Goal: Information Seeking & Learning: Find specific page/section

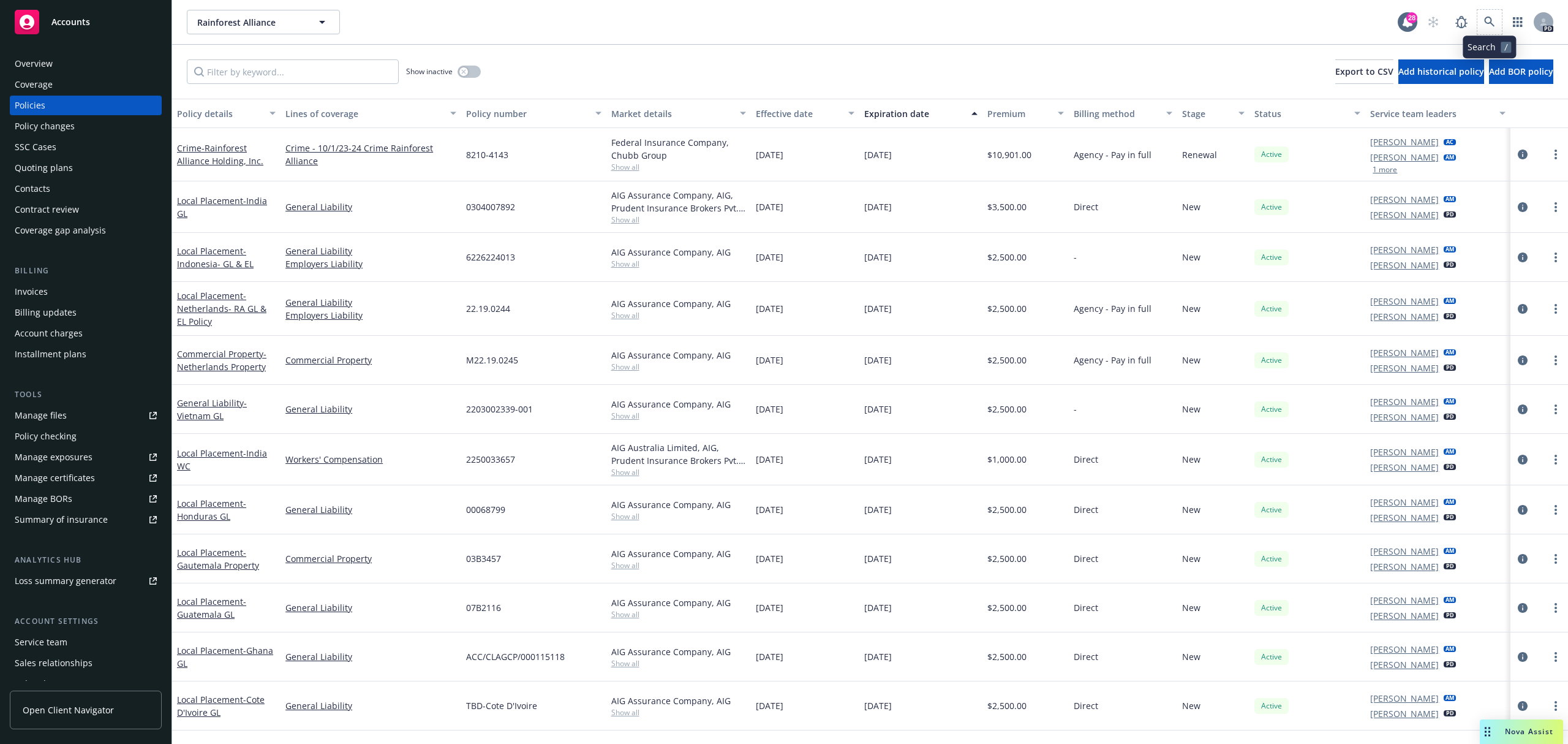
click at [1500, 15] on span at bounding box center [1490, 22] width 24 height 24
click at [1499, 10] on div "Rainforest Alliance Rainforest Alliance 28 PD" at bounding box center [870, 22] width 1396 height 44
click at [1497, 19] on link at bounding box center [1490, 22] width 24 height 24
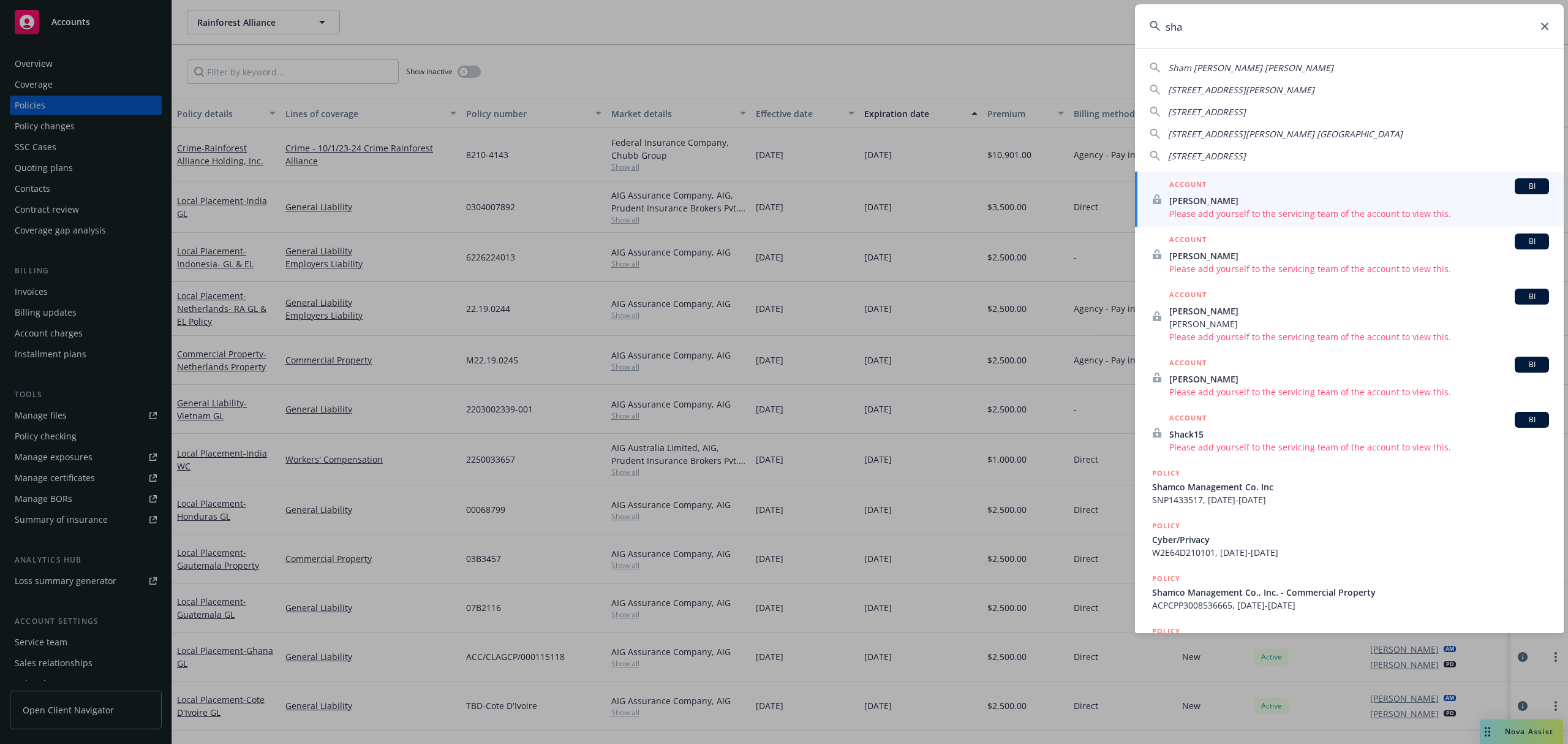
drag, startPoint x: 1215, startPoint y: 31, endPoint x: 671, endPoint y: 86, distance: 546.8
click at [736, 64] on div "sha Sham [PERSON_NAME] [PERSON_NAME] [STREET_ADDRESS][PERSON_NAME] [STREET_ADDR…" at bounding box center [784, 372] width 1568 height 744
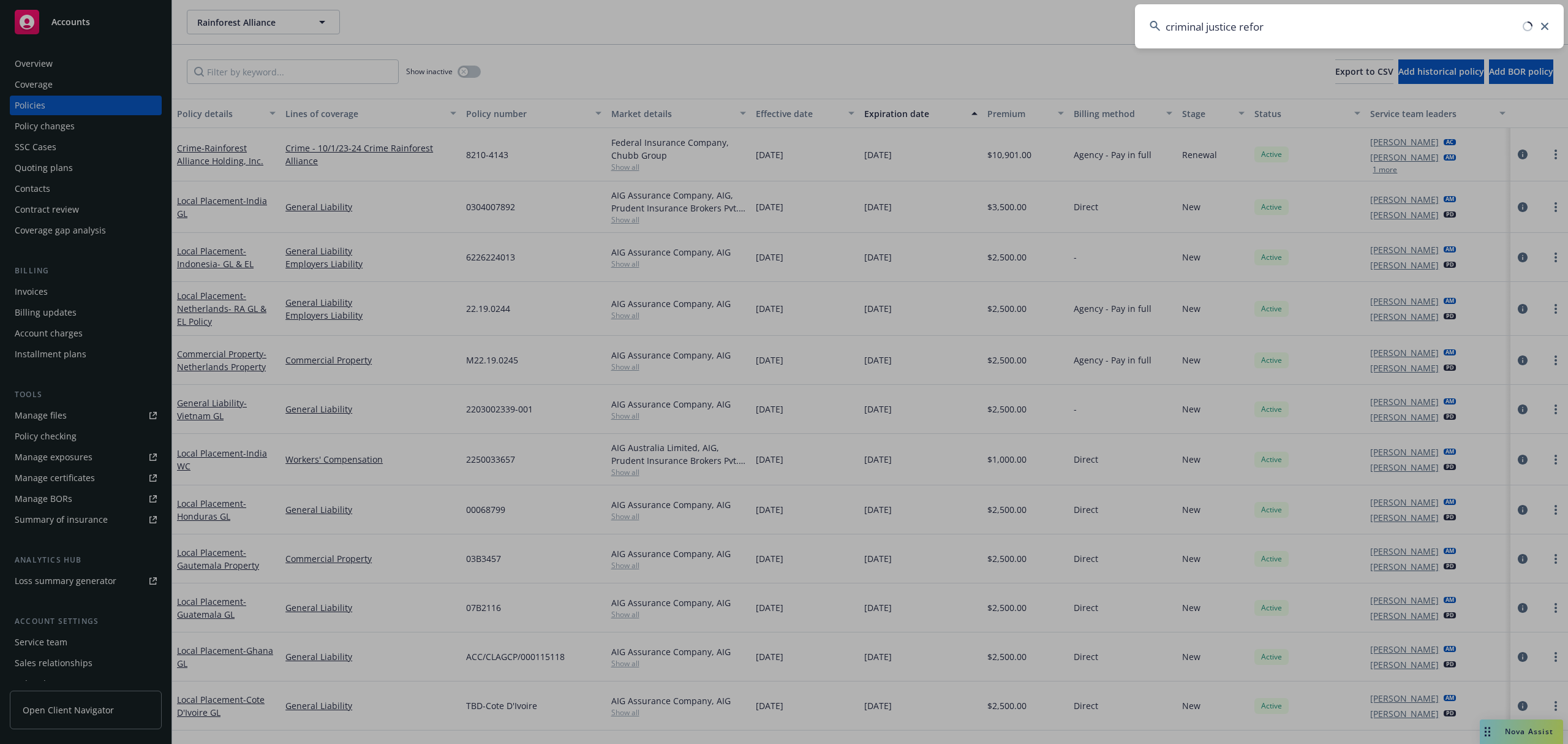
type input "criminal justice reform"
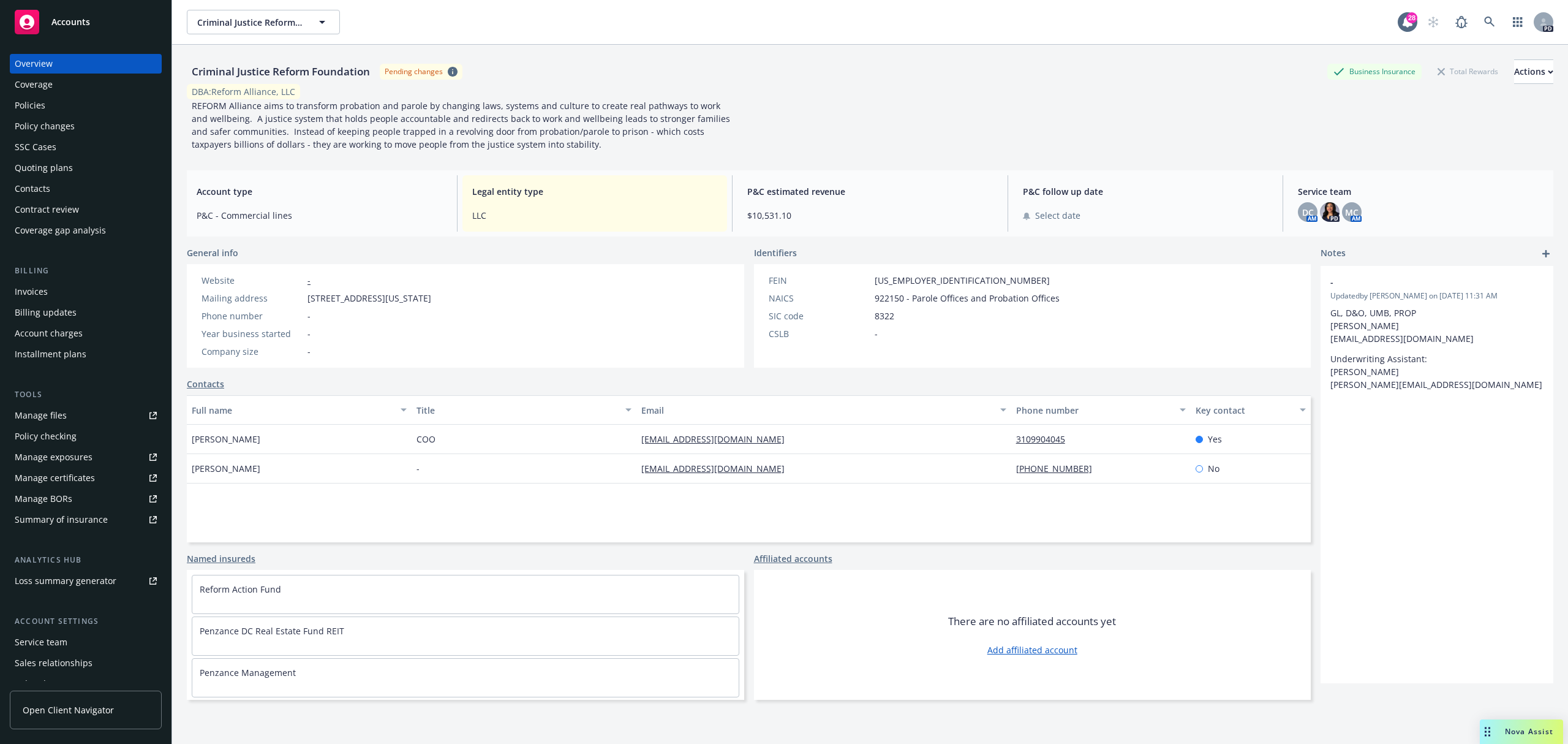
click at [30, 105] on div "Policies" at bounding box center [30, 105] width 31 height 19
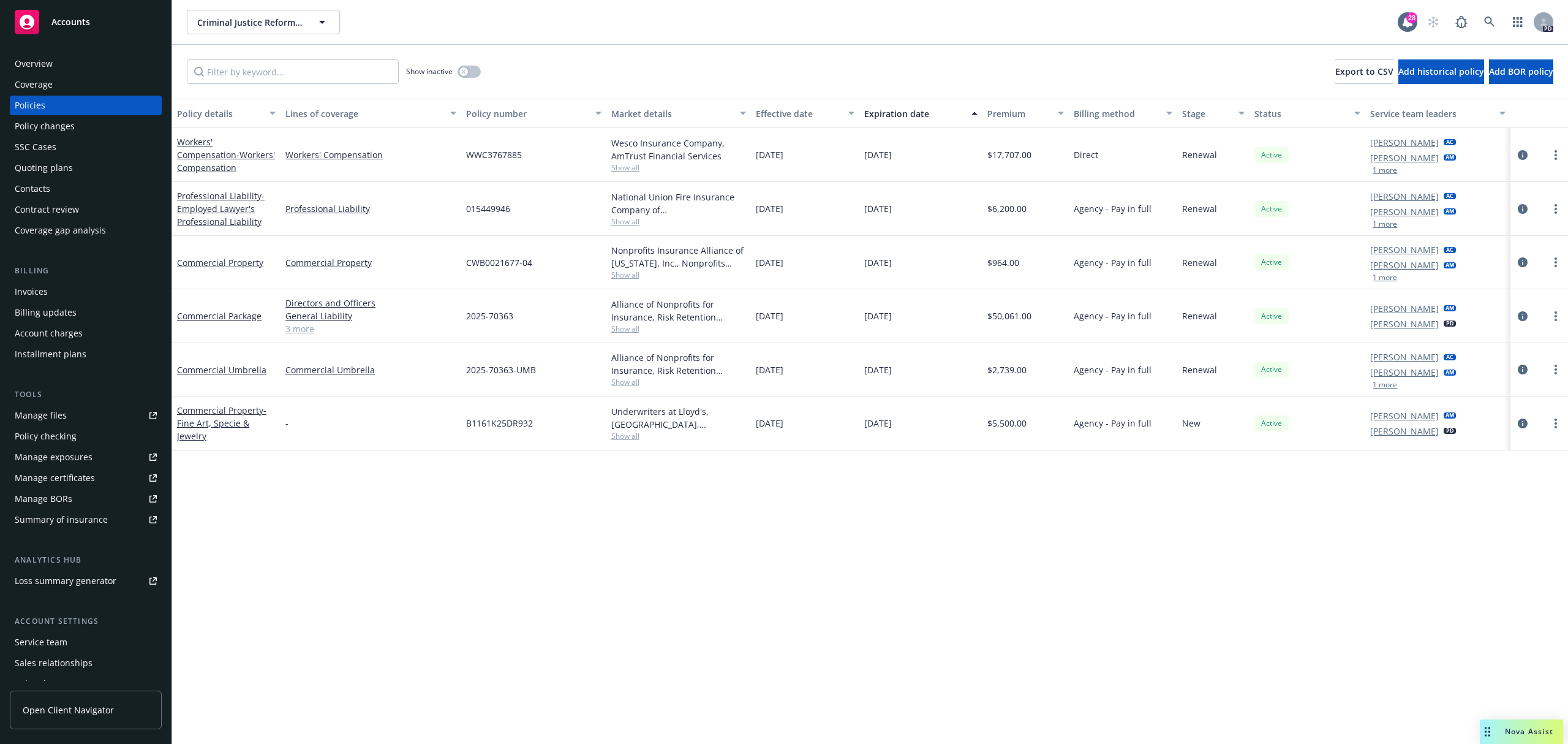
scroll to position [55, 0]
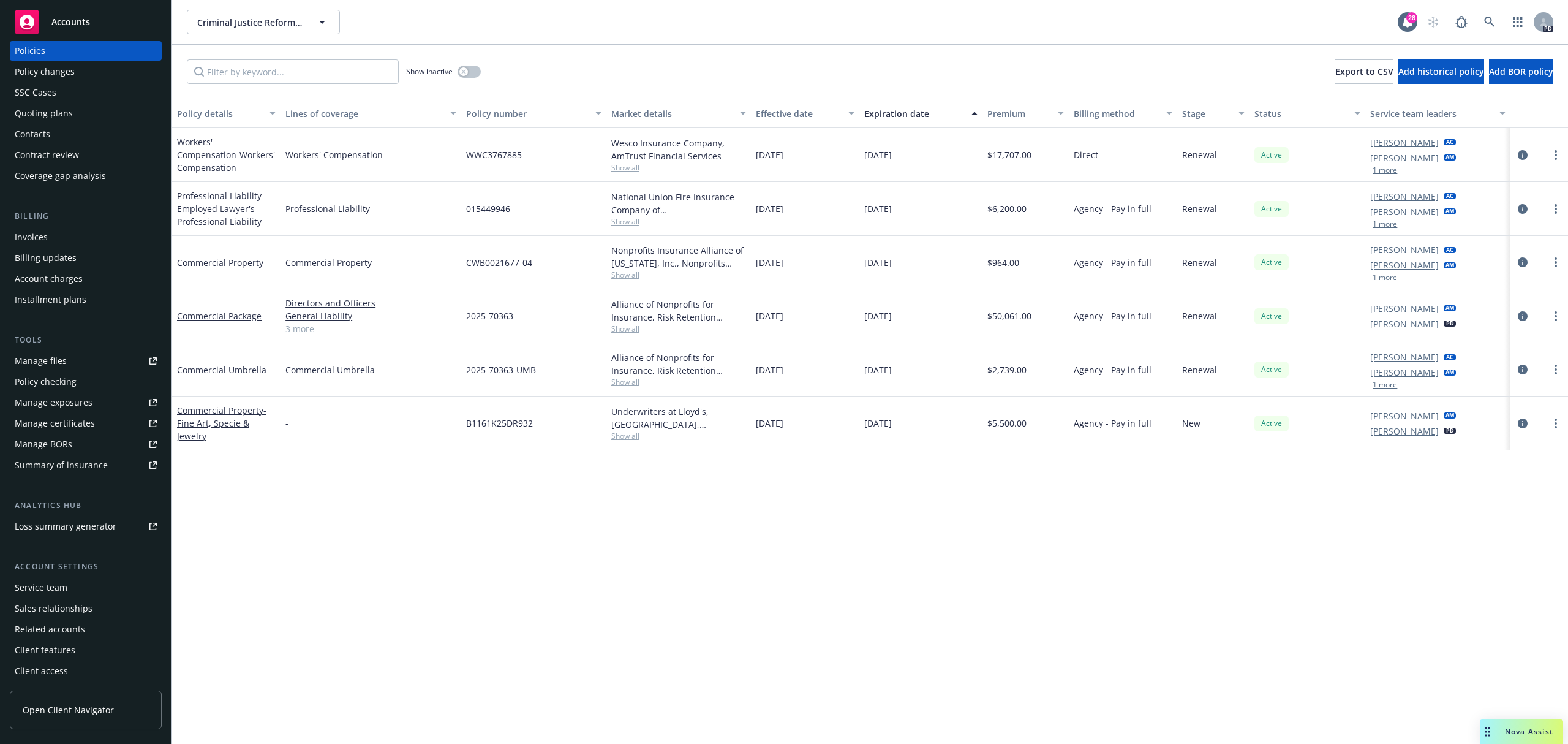
click at [55, 570] on div "Account settings" at bounding box center [85, 567] width 152 height 12
click at [55, 579] on div "Service team" at bounding box center [41, 588] width 53 height 19
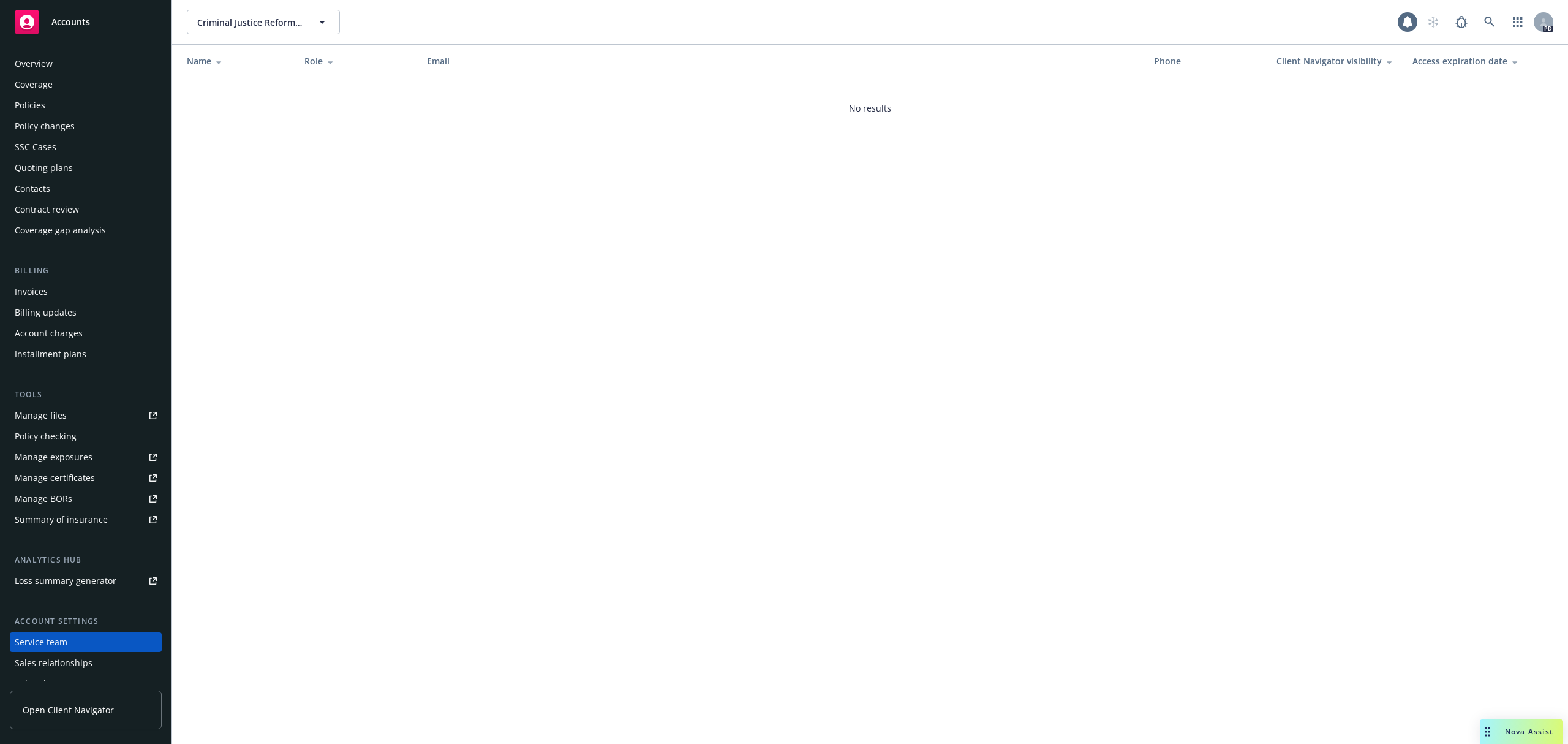
scroll to position [55, 0]
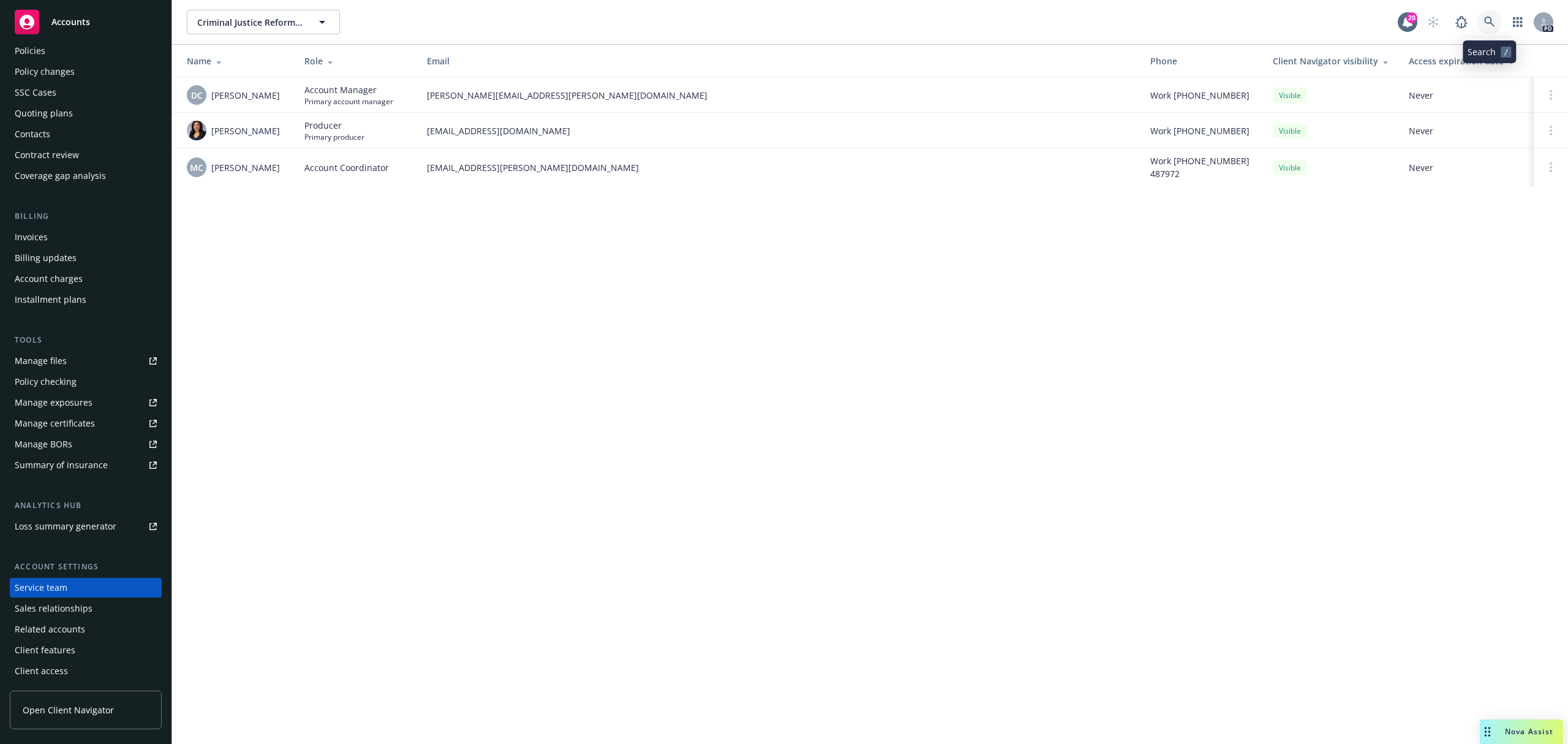
click at [1478, 15] on link at bounding box center [1490, 22] width 24 height 24
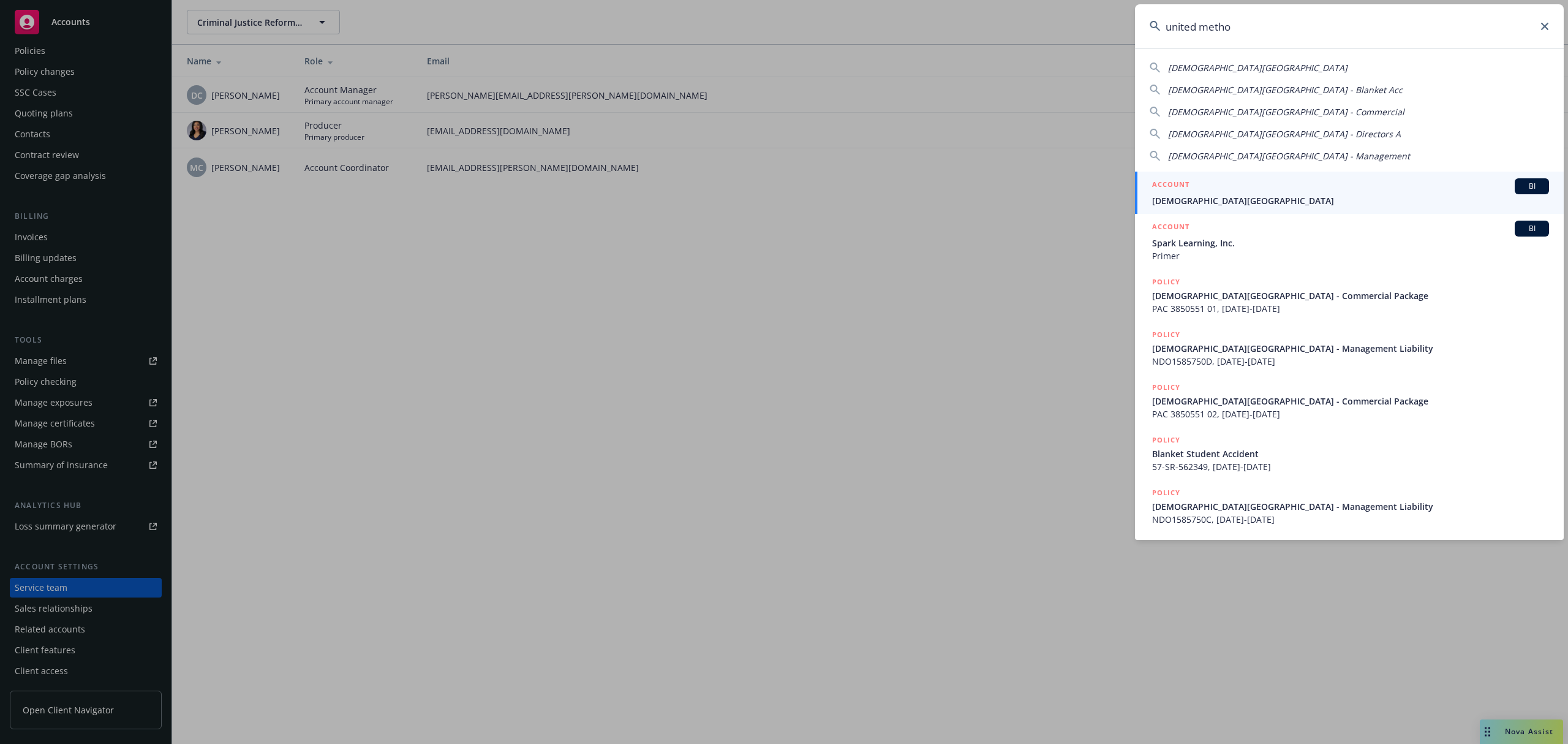
type input "united metho"
click at [1237, 199] on span "[DEMOGRAPHIC_DATA][GEOGRAPHIC_DATA]" at bounding box center [1351, 201] width 397 height 13
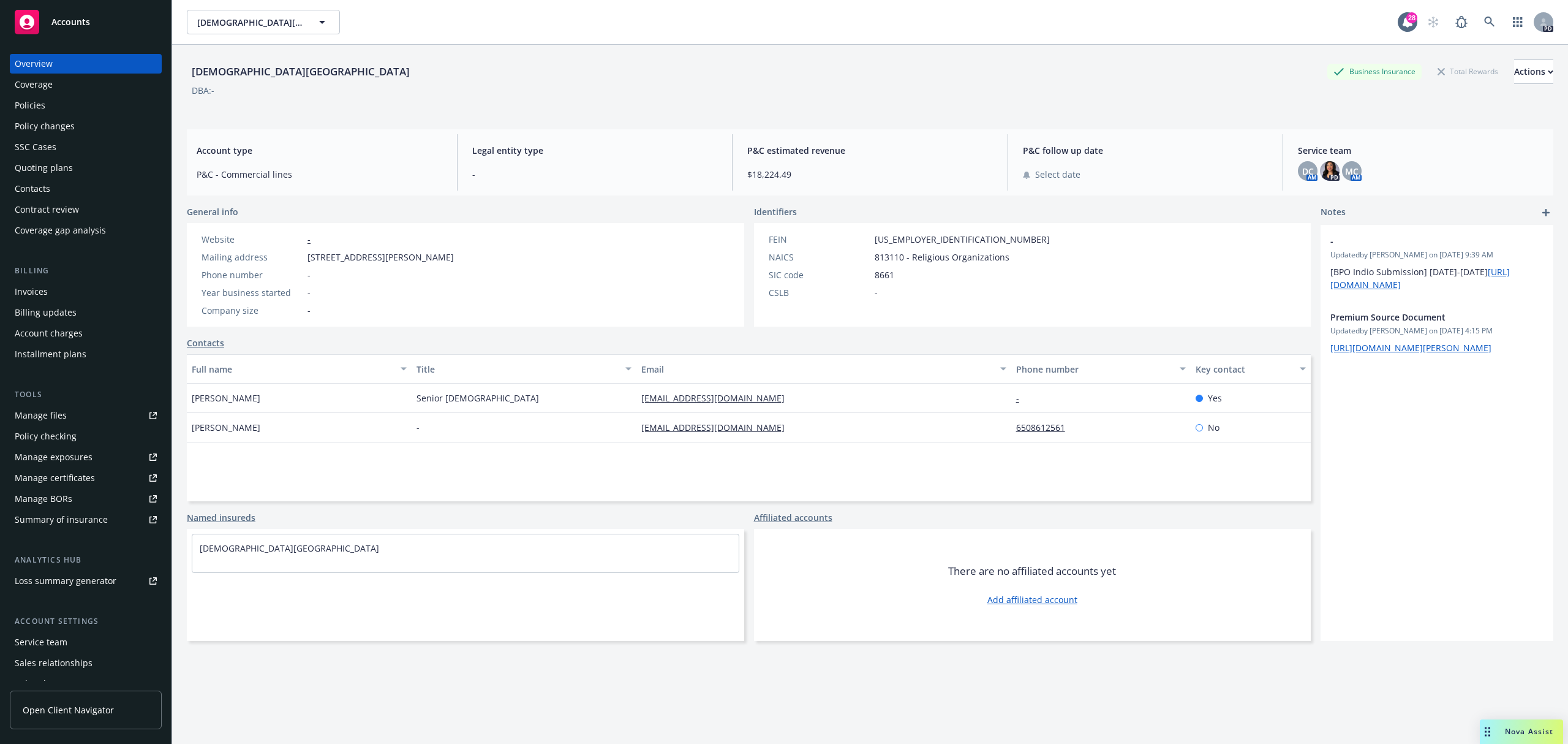
click at [40, 642] on div "Service team" at bounding box center [41, 642] width 53 height 19
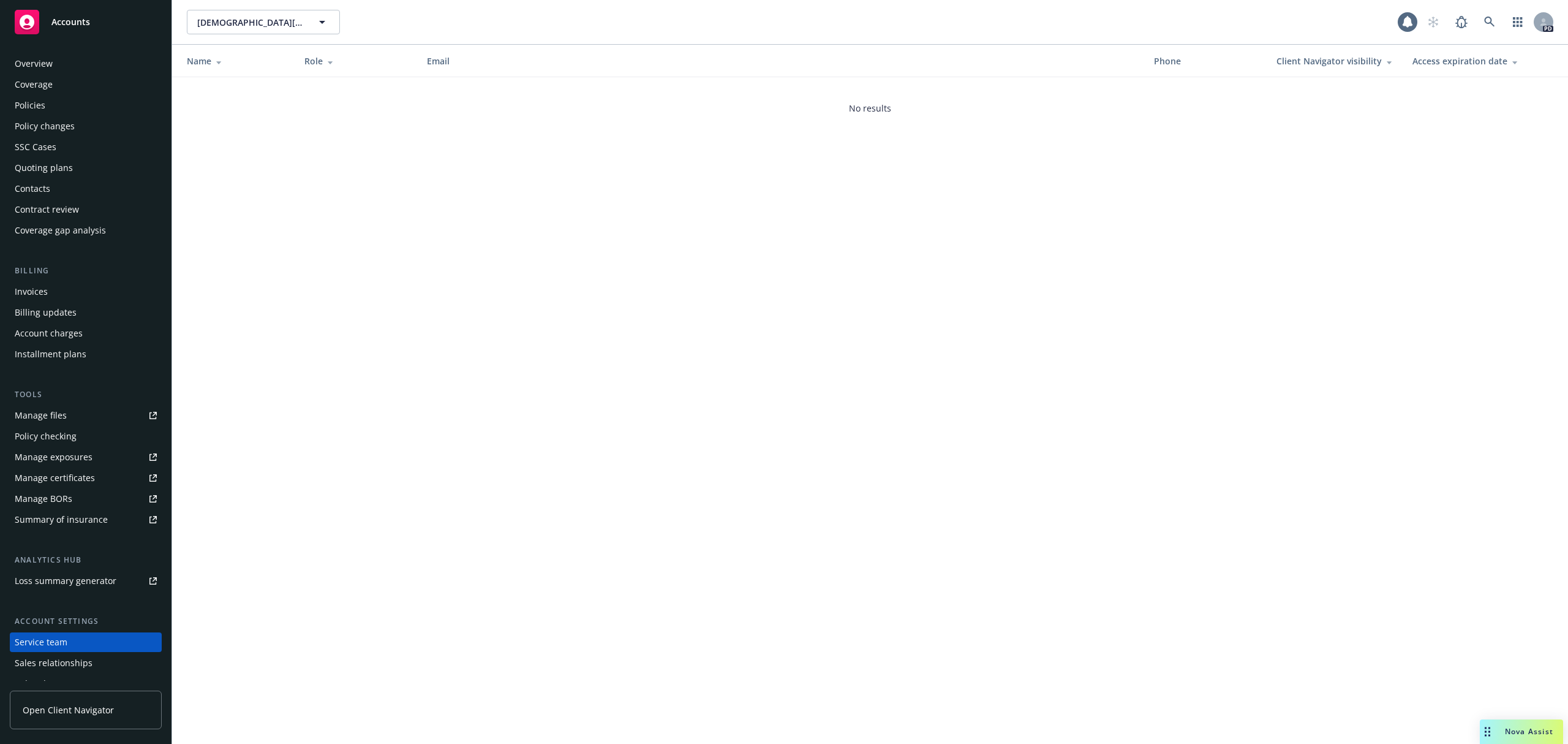
scroll to position [55, 0]
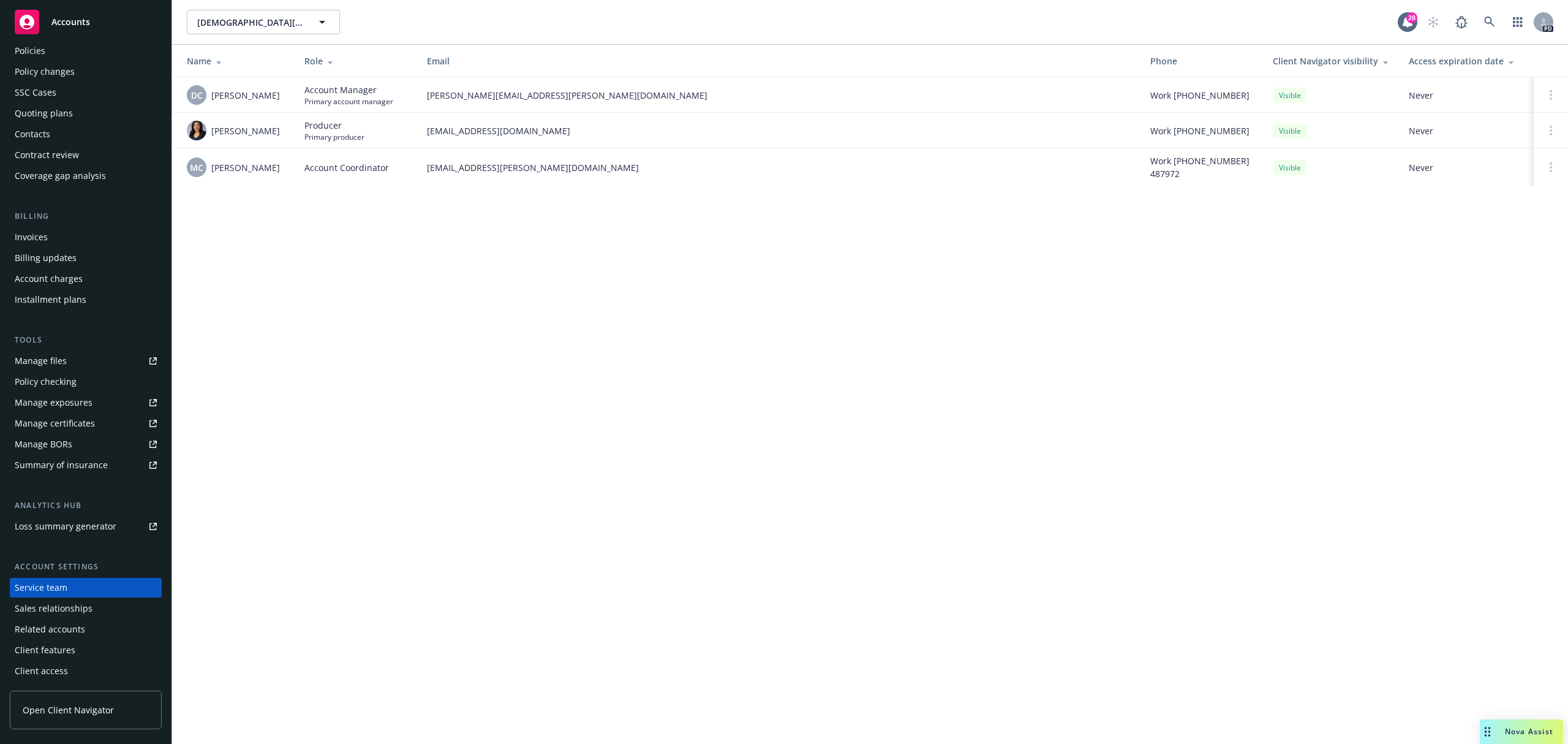
click at [42, 59] on div "Policies" at bounding box center [30, 51] width 31 height 19
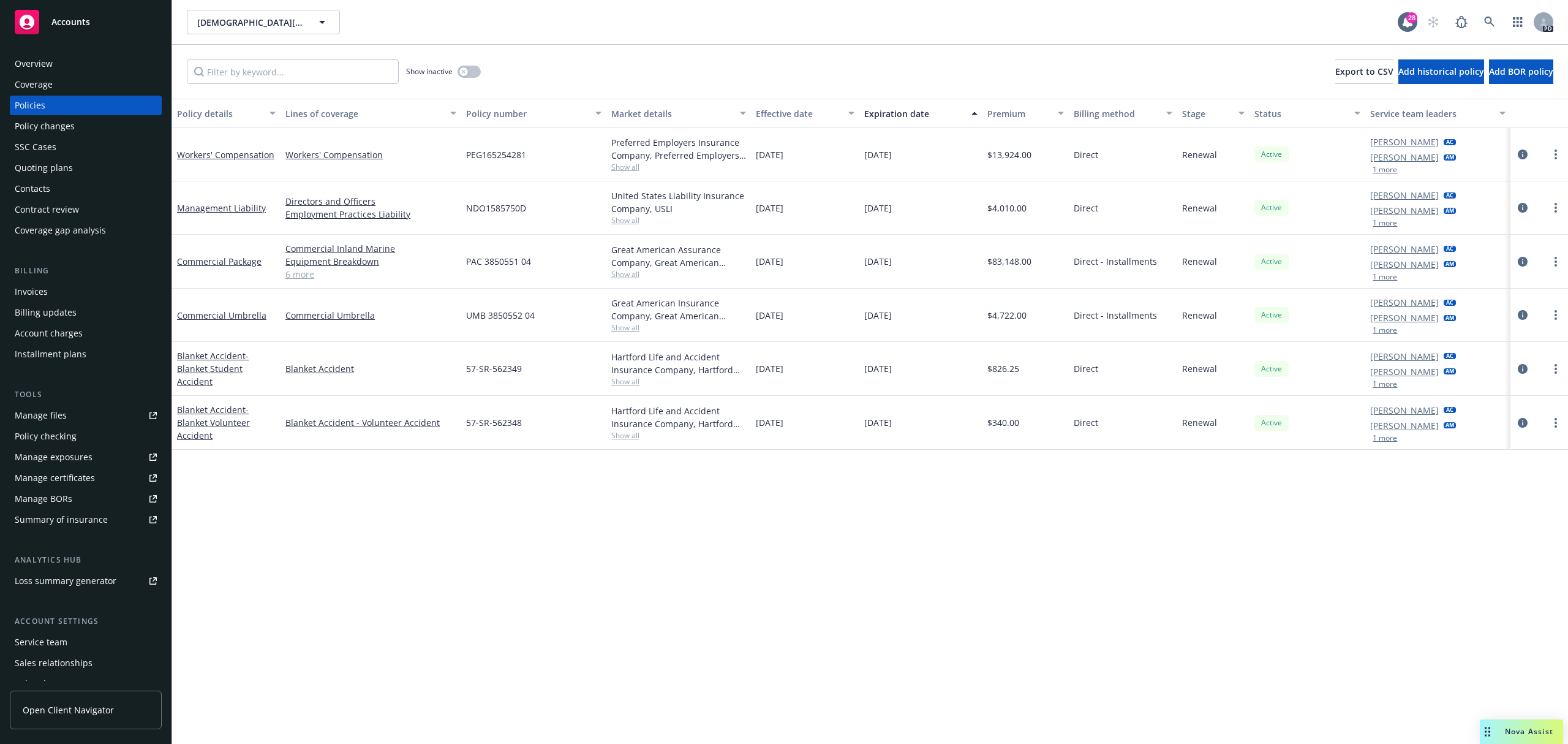
click at [32, 77] on div "Coverage" at bounding box center [33, 84] width 38 height 19
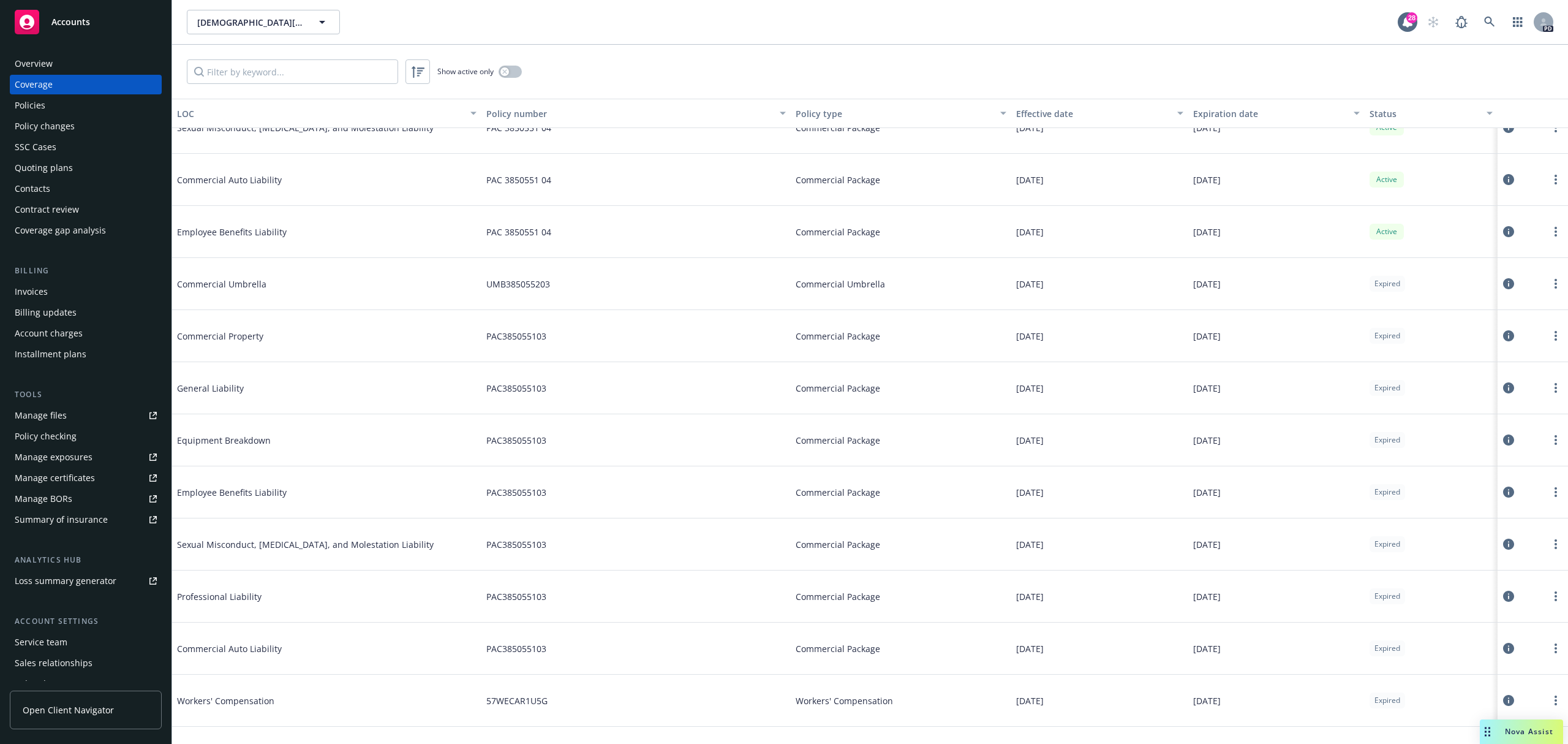
scroll to position [490, 0]
